Goal: Transaction & Acquisition: Download file/media

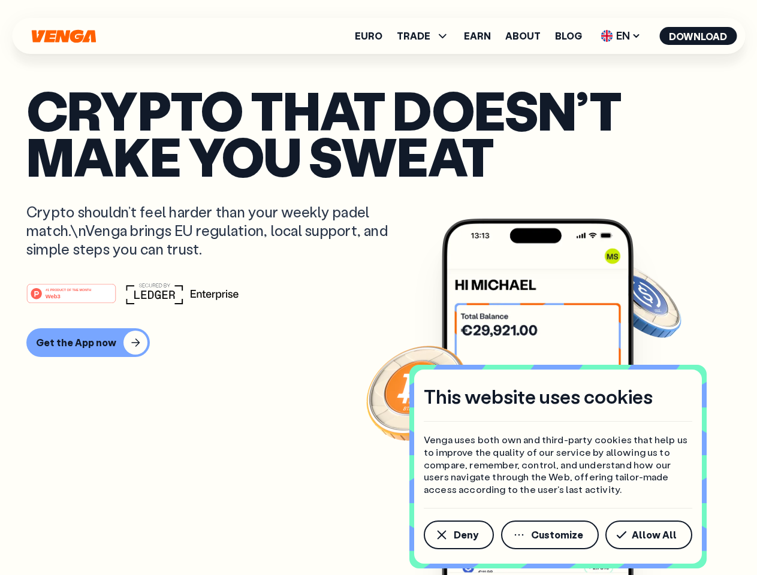
click at [378, 288] on div "#1 PRODUCT OF THE MONTH Web3" at bounding box center [378, 294] width 704 height 22
click at [458, 535] on span "Deny" at bounding box center [466, 536] width 25 height 10
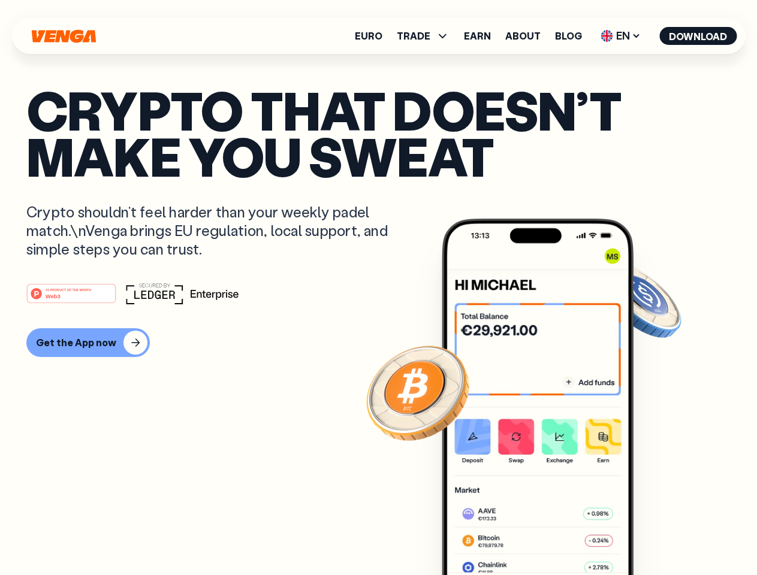
click at [551, 535] on img at bounding box center [538, 420] width 192 height 402
click at [651, 535] on article "Crypto that doesn’t make you sweat Crypto shouldn’t feel harder than your weekl…" at bounding box center [378, 312] width 704 height 450
click at [427, 36] on span "TRADE" at bounding box center [414, 36] width 34 height 10
click at [621, 36] on span "EN" at bounding box center [620, 35] width 49 height 19
click at [698, 36] on button "Download" at bounding box center [697, 36] width 77 height 18
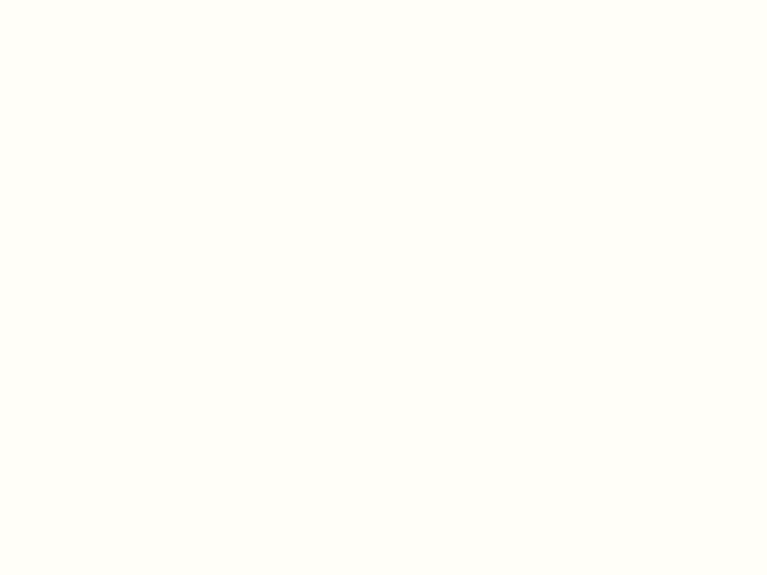
click at [378, 0] on html "This website uses cookies Venga uses both own and third-party cookies that help…" at bounding box center [383, 0] width 767 height 0
click at [86, 0] on html "This website uses cookies Venga uses both own and third-party cookies that help…" at bounding box center [383, 0] width 767 height 0
click at [73, 0] on html "This website uses cookies Venga uses both own and third-party cookies that help…" at bounding box center [383, 0] width 767 height 0
